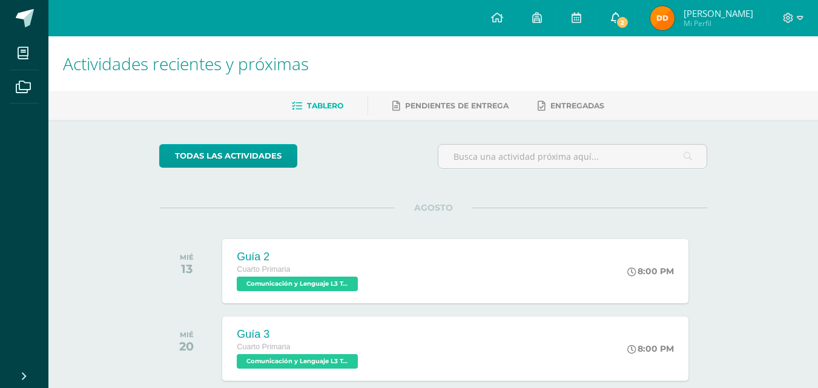
click at [621, 17] on icon at bounding box center [616, 17] width 10 height 11
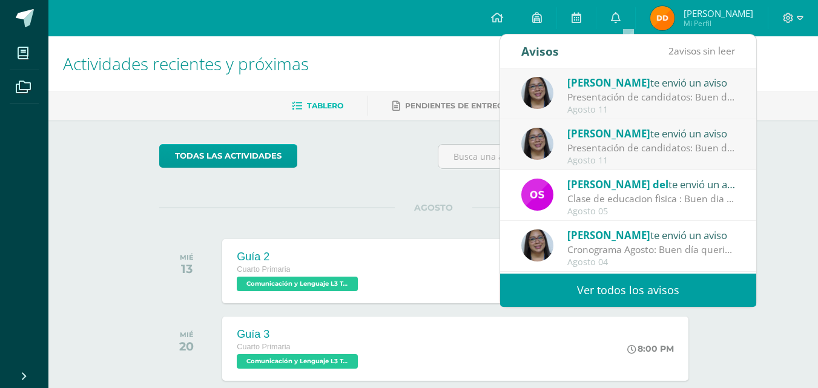
click at [652, 158] on div "Agosto 11" at bounding box center [652, 161] width 168 height 10
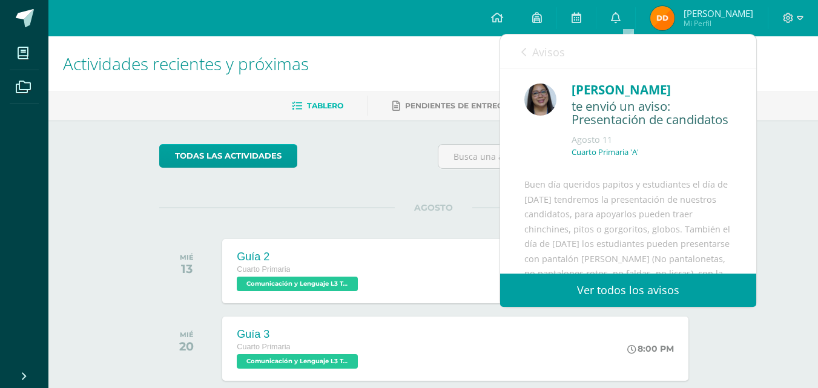
click at [619, 297] on link "Ver todos los avisos" at bounding box center [628, 290] width 256 height 33
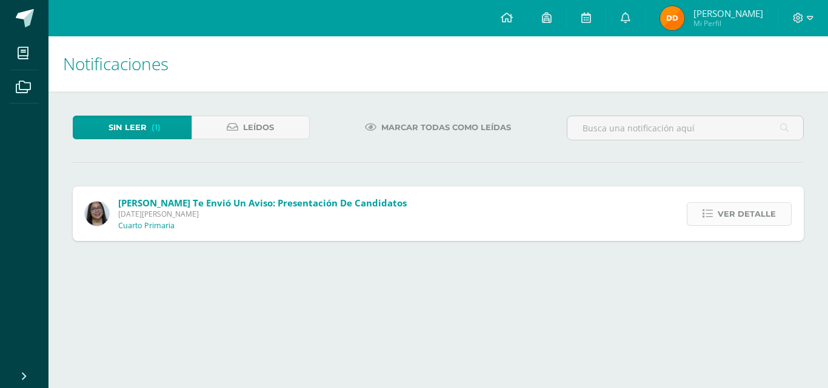
click at [737, 220] on span "Ver detalle" at bounding box center [746, 214] width 58 height 22
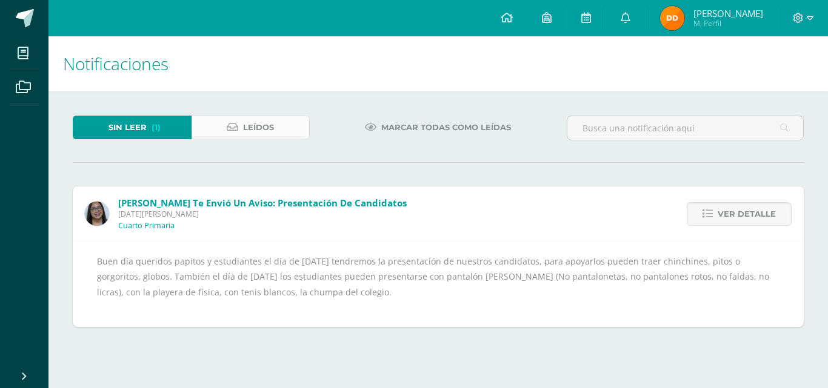
click at [260, 131] on span "Leídos" at bounding box center [258, 127] width 31 height 22
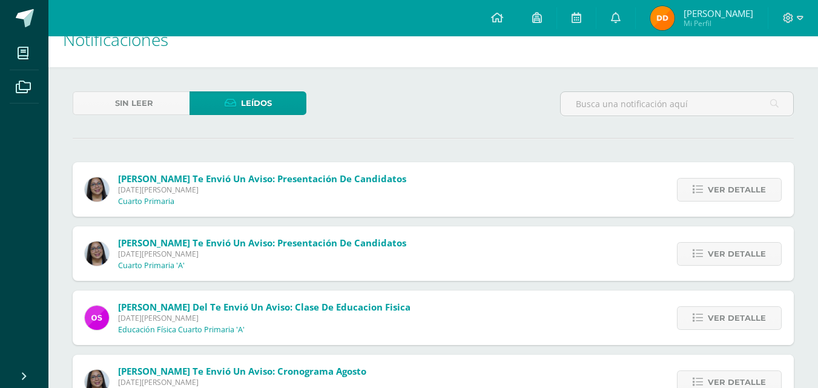
scroll to position [61, 0]
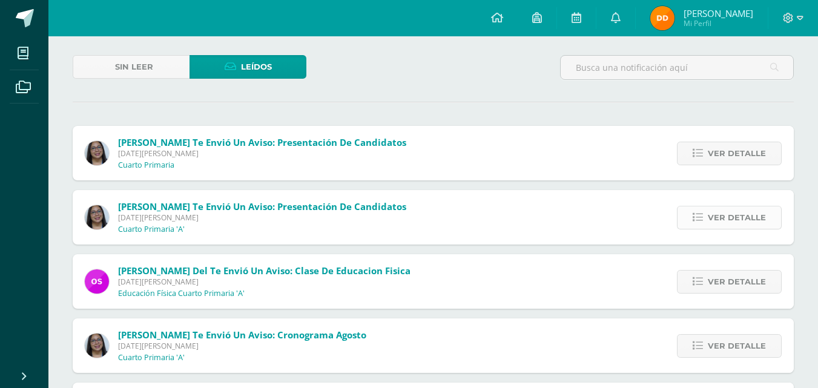
click at [683, 213] on link "Ver detalle" at bounding box center [729, 218] width 105 height 24
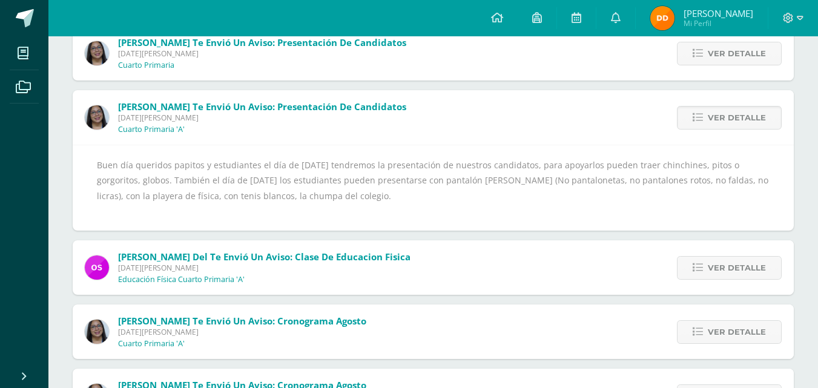
scroll to position [182, 0]
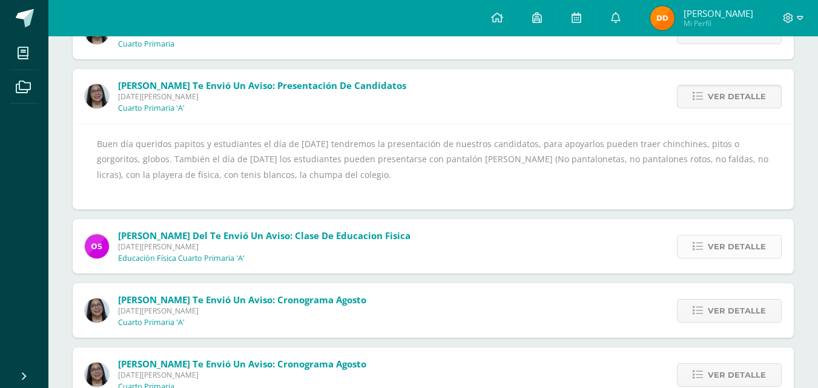
click at [726, 249] on span "Ver detalle" at bounding box center [737, 247] width 58 height 22
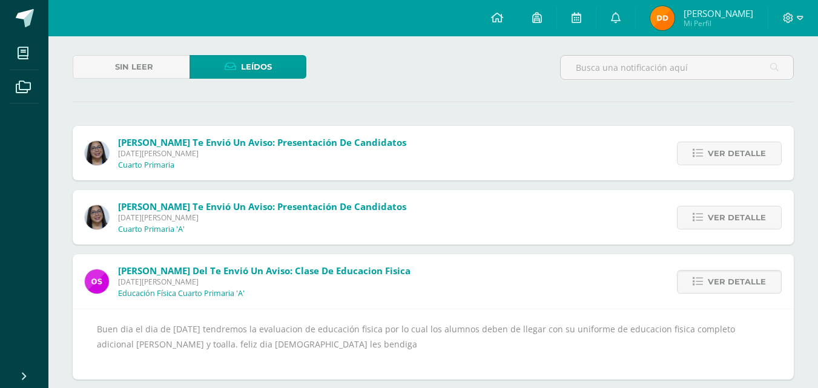
scroll to position [0, 0]
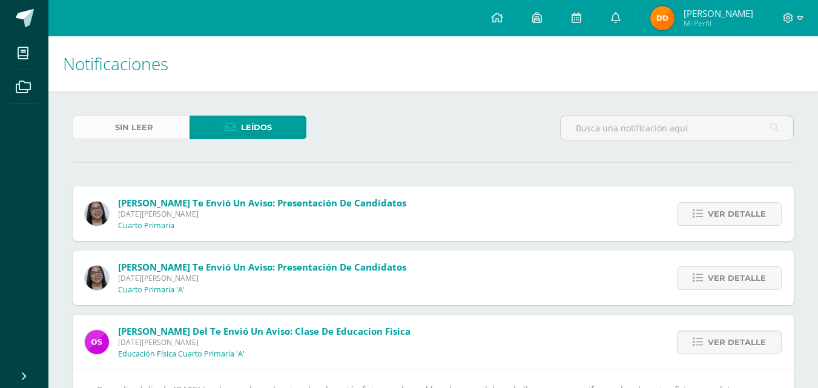
click at [110, 127] on link "Sin leer" at bounding box center [131, 128] width 117 height 24
